Goal: Check status

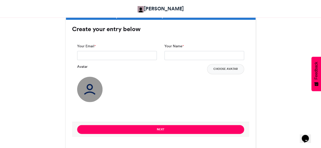
scroll to position [228, 0]
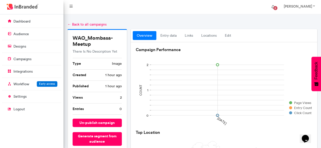
click at [277, 8] on span "2" at bounding box center [275, 8] width 4 height 4
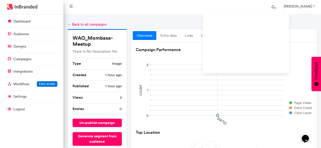
click at [276, 8] on span at bounding box center [275, 8] width 3 height 3
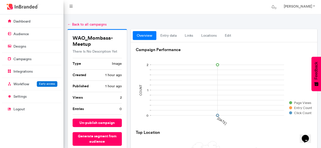
click at [268, 30] on div "overview entry data links locations Edit" at bounding box center [223, 35] width 186 height 13
click at [256, 41] on div "overview entry data links locations Edit" at bounding box center [223, 35] width 186 height 13
click at [233, 23] on div "← Back to all campaigns" at bounding box center [191, 24] width 249 height 5
click at [235, 49] on h6 "Campaign Performance" at bounding box center [224, 49] width 176 height 5
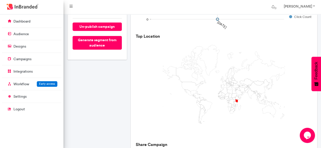
scroll to position [101, 0]
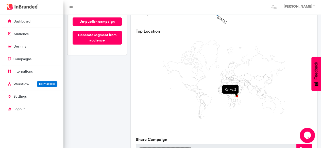
click at [236, 97] on icon at bounding box center [236, 96] width 3 height 4
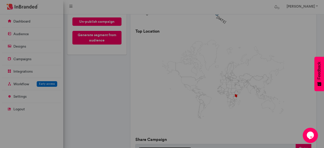
click at [236, 97] on div "i You have 2 campaign views in [GEOGRAPHIC_DATA] × OK No Cancel" at bounding box center [162, 74] width 324 height 148
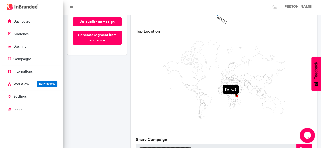
click at [236, 97] on icon at bounding box center [236, 96] width 3 height 4
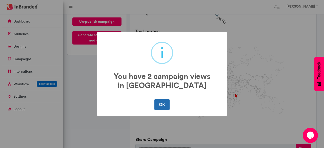
click at [166, 107] on button "OK" at bounding box center [162, 104] width 15 height 11
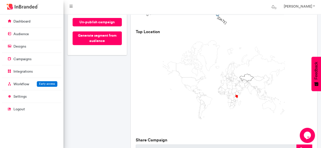
scroll to position [0, 0]
